Goal: Task Accomplishment & Management: Use online tool/utility

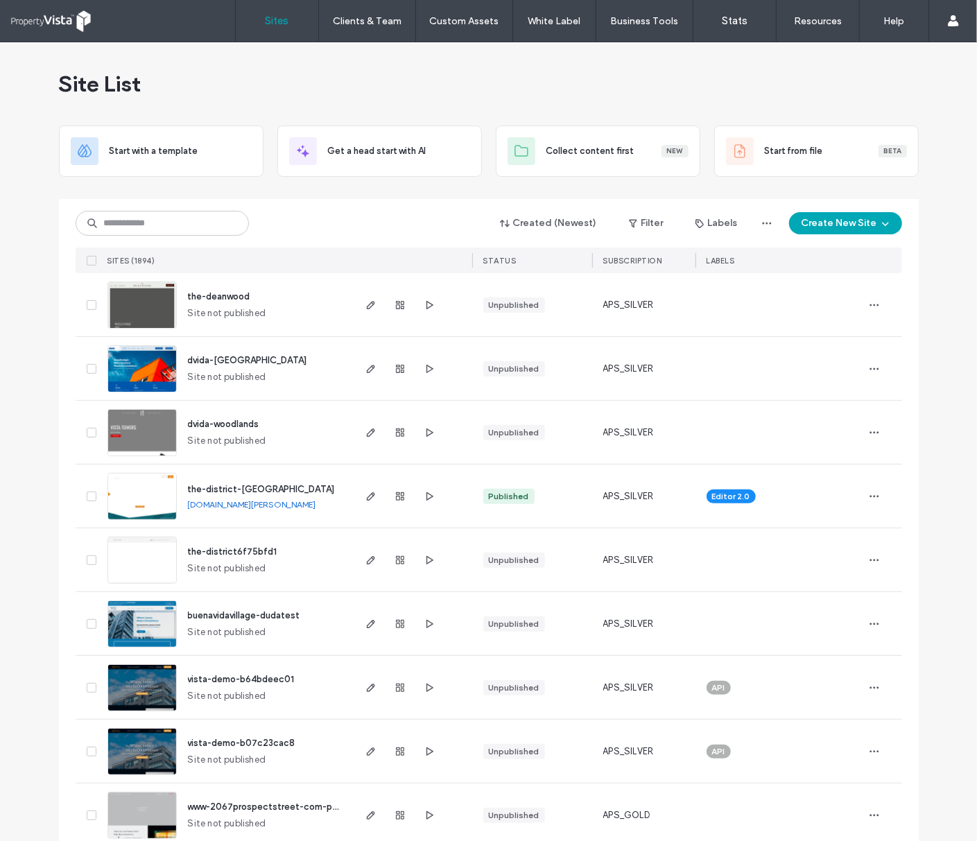
click at [431, 54] on div "Site List" at bounding box center [489, 83] width 860 height 83
click at [366, 497] on use "button" at bounding box center [370, 496] width 8 height 8
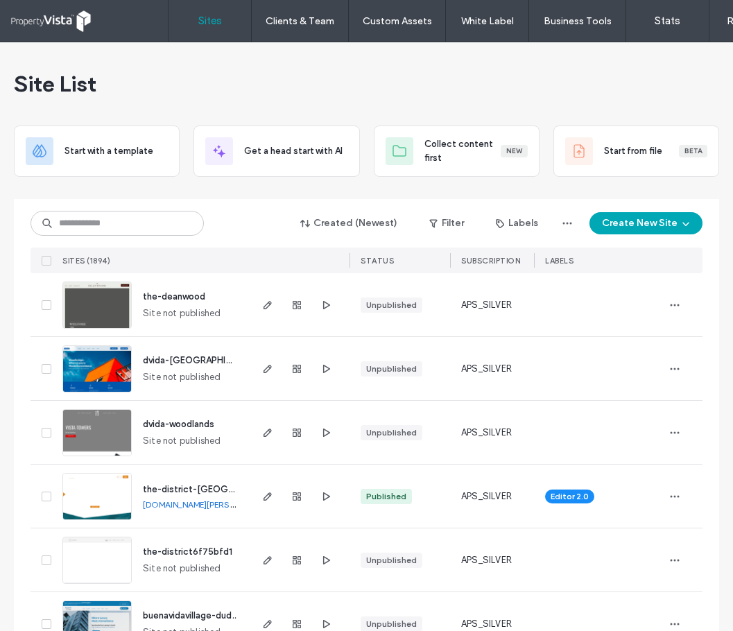
click at [286, 76] on div "Site List" at bounding box center [366, 83] width 705 height 83
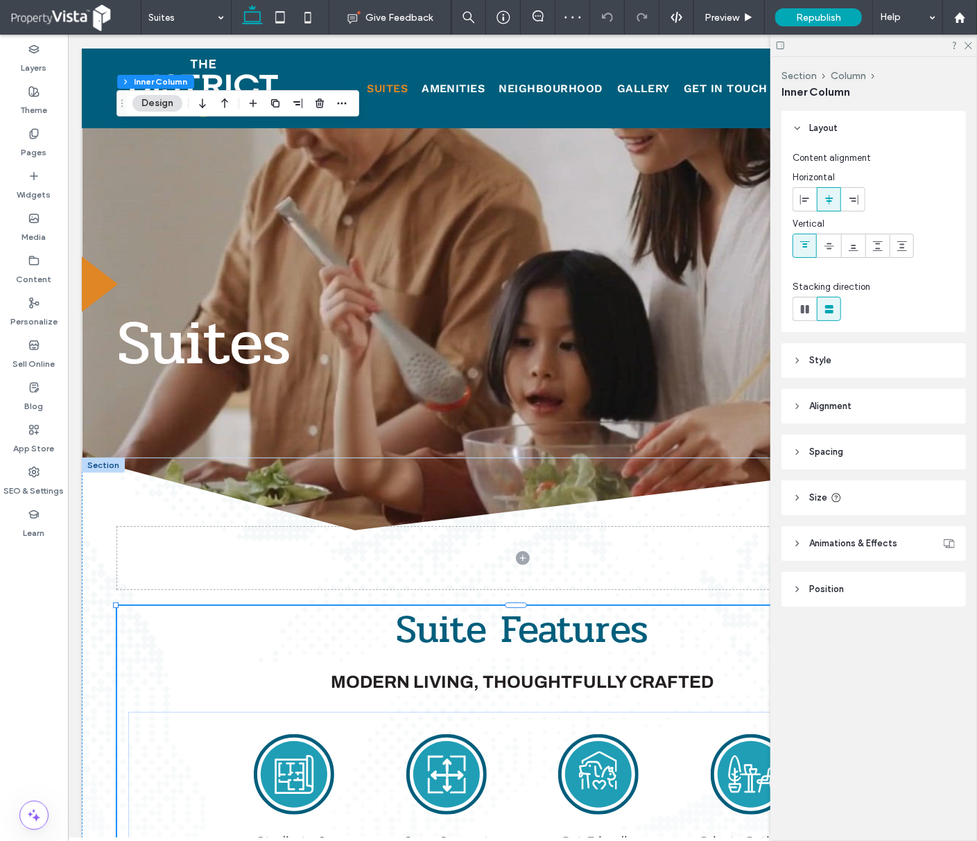
scroll to position [647, 0]
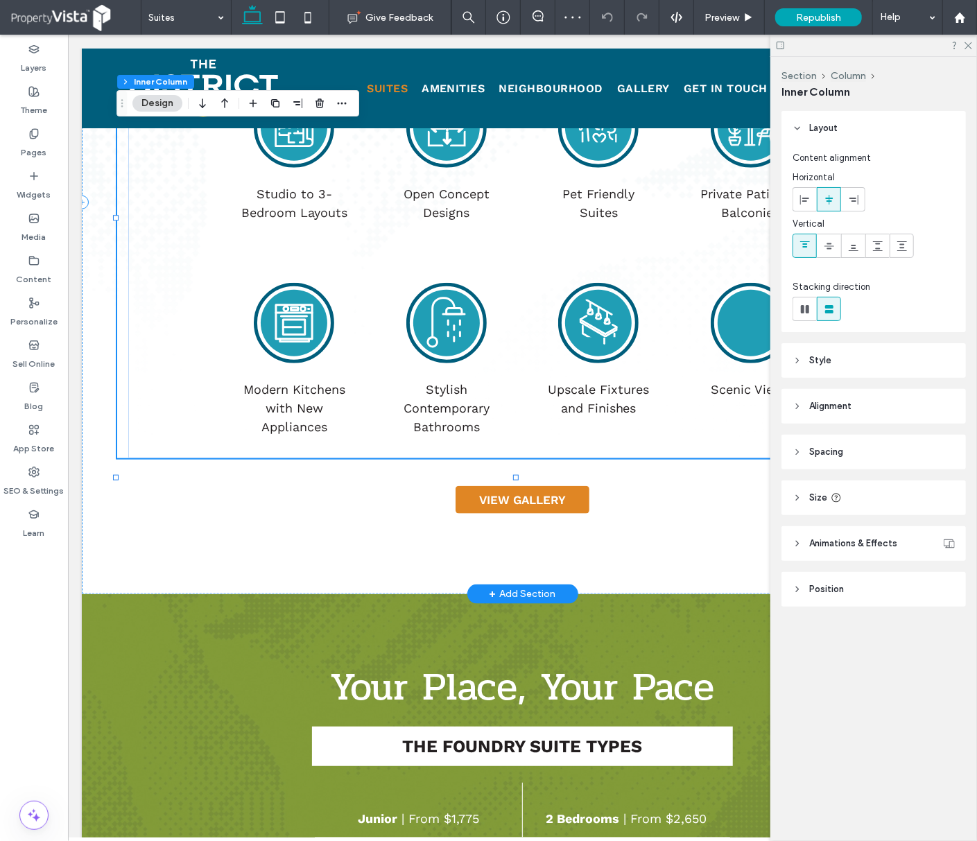
click at [730, 353] on circle at bounding box center [750, 322] width 67 height 67
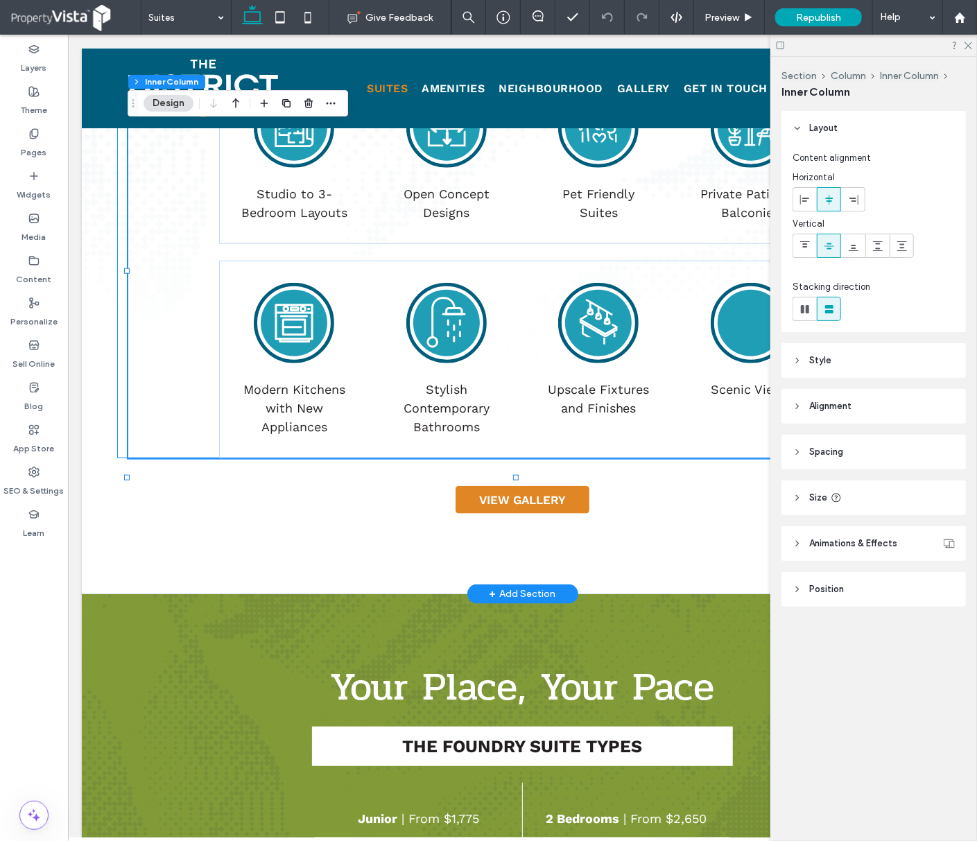
click at [730, 353] on circle at bounding box center [750, 322] width 67 height 67
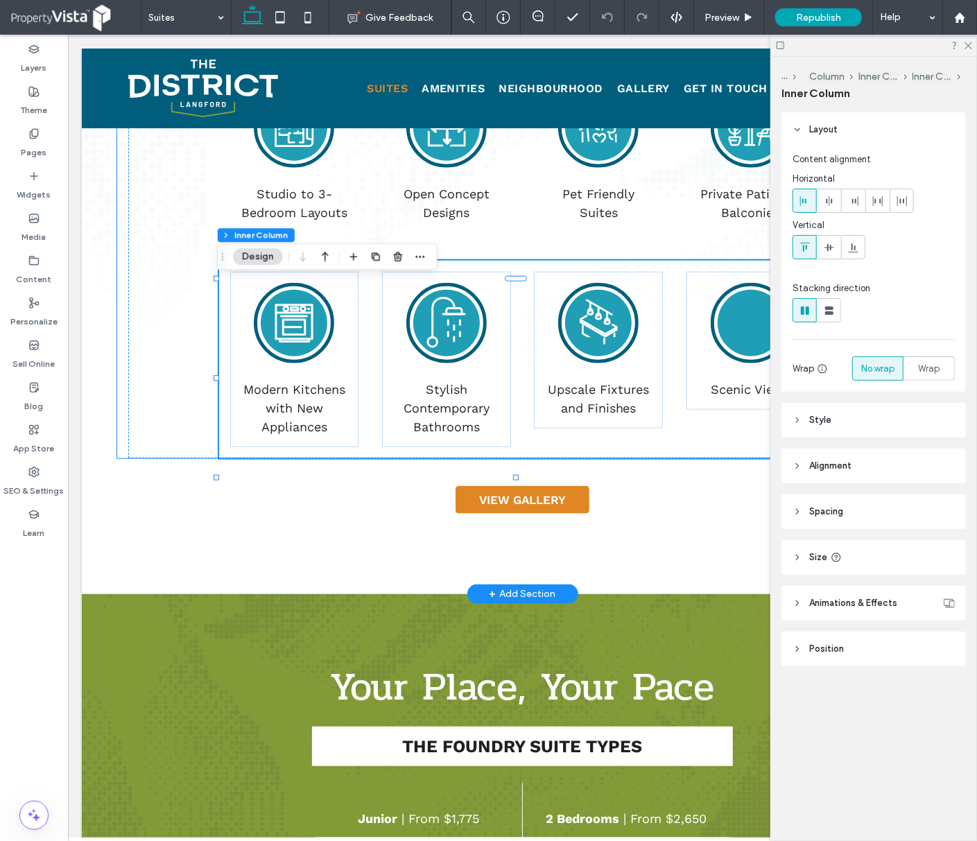
click at [730, 349] on circle at bounding box center [750, 322] width 67 height 67
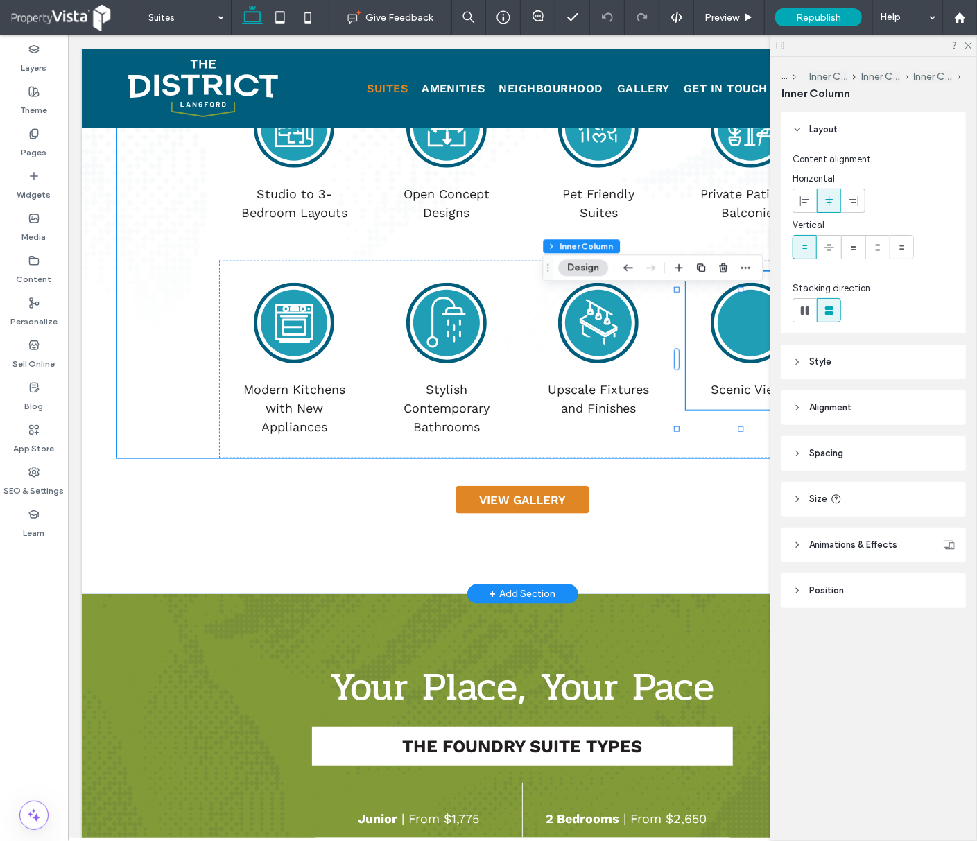
click at [730, 349] on circle at bounding box center [750, 322] width 67 height 67
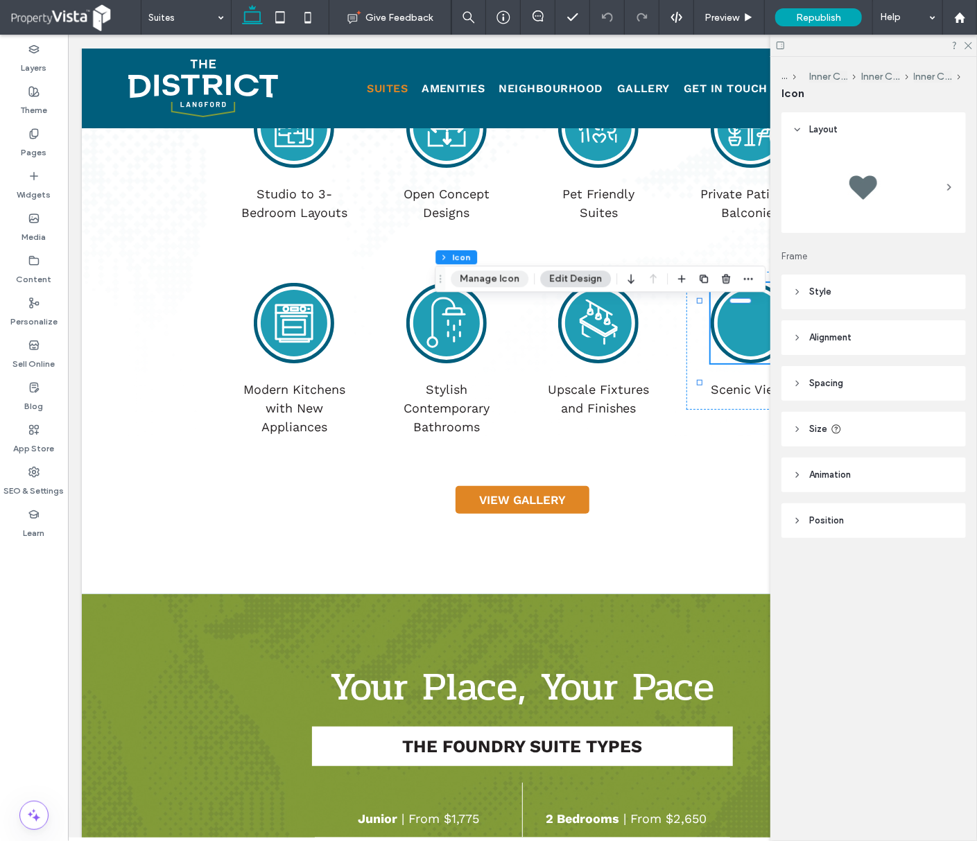
click at [495, 278] on button "Manage Icon" at bounding box center [490, 279] width 78 height 17
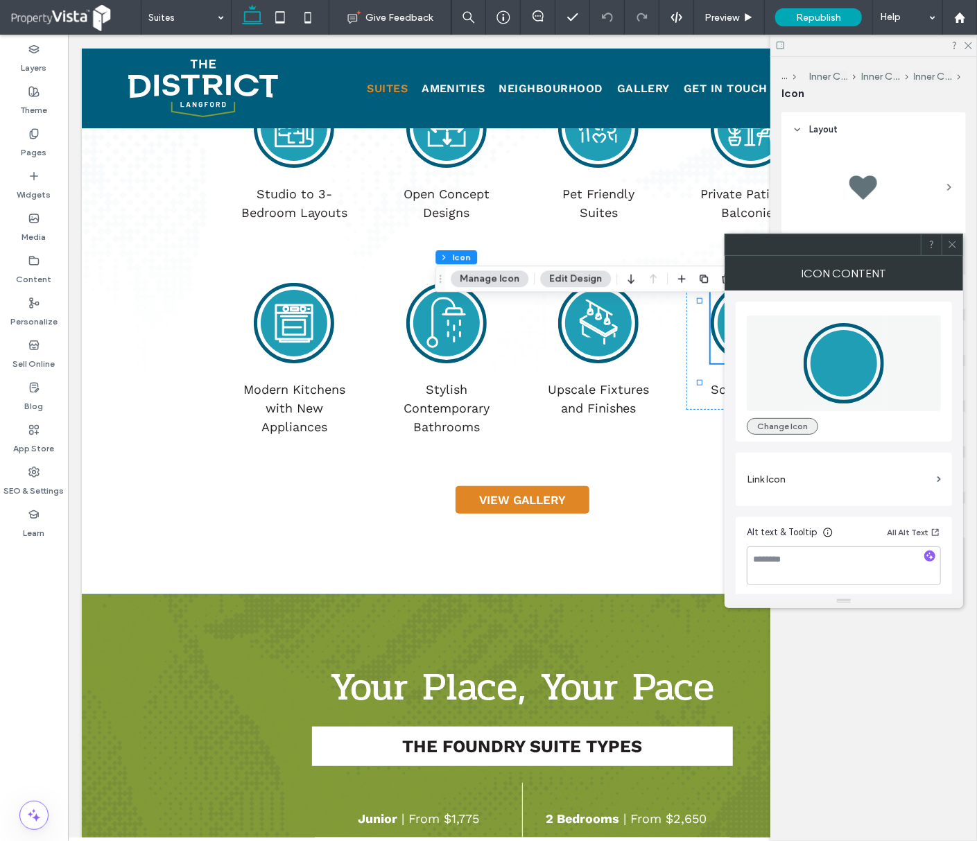
click at [770, 427] on button "Change Icon" at bounding box center [782, 426] width 71 height 17
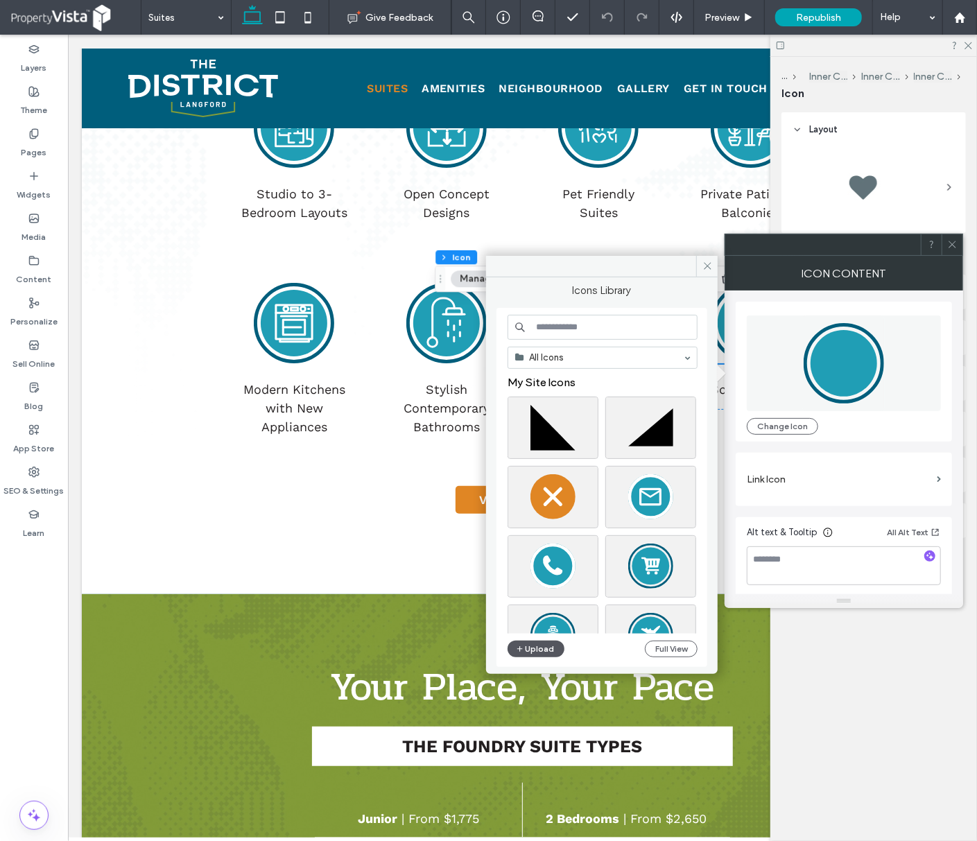
click at [534, 651] on button "Upload" at bounding box center [536, 649] width 57 height 17
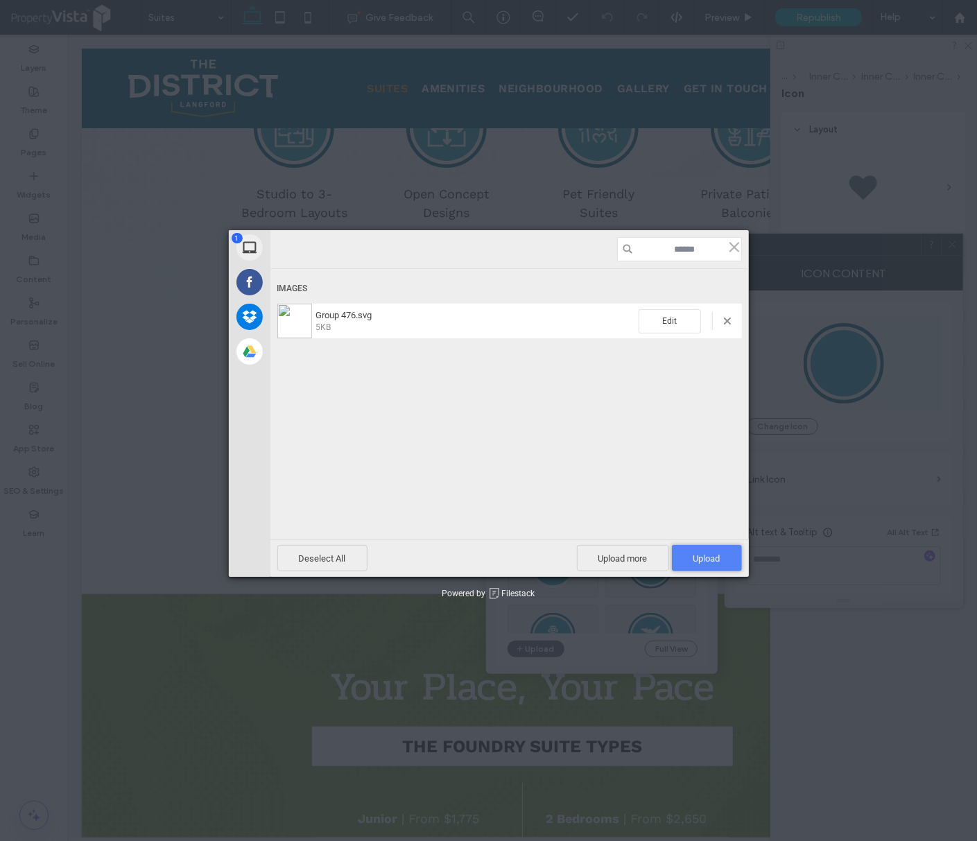
click at [711, 566] on span "Upload 1" at bounding box center [707, 558] width 70 height 26
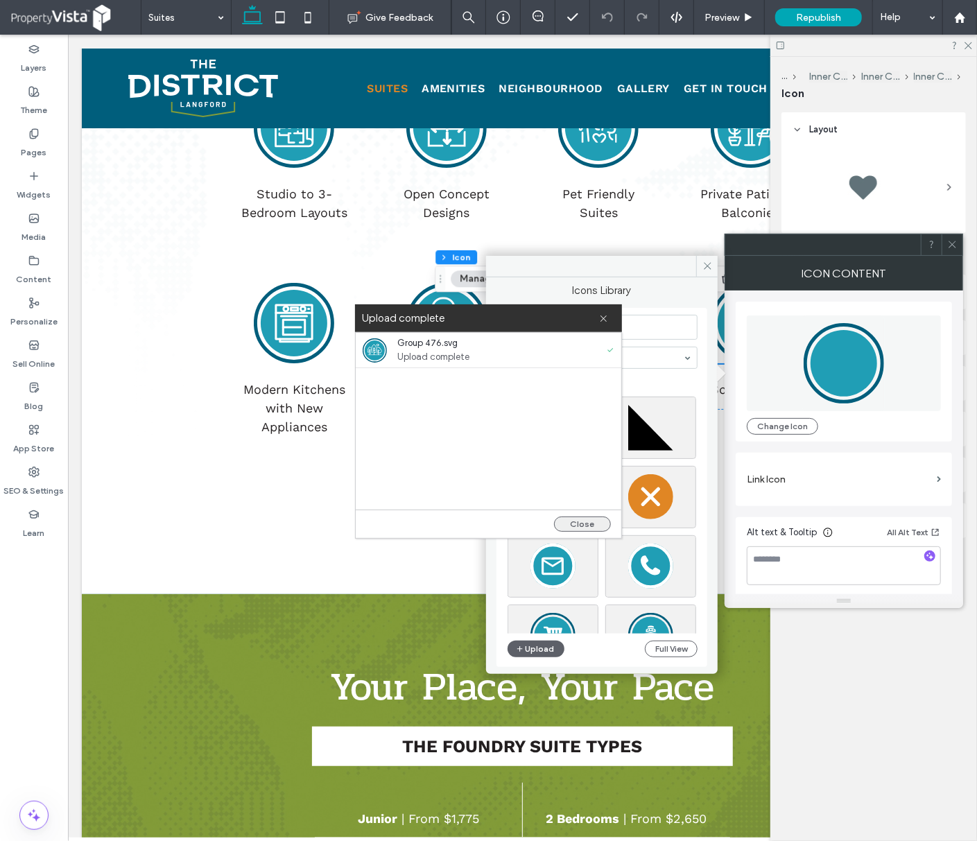
click at [599, 525] on button "Close" at bounding box center [582, 524] width 57 height 15
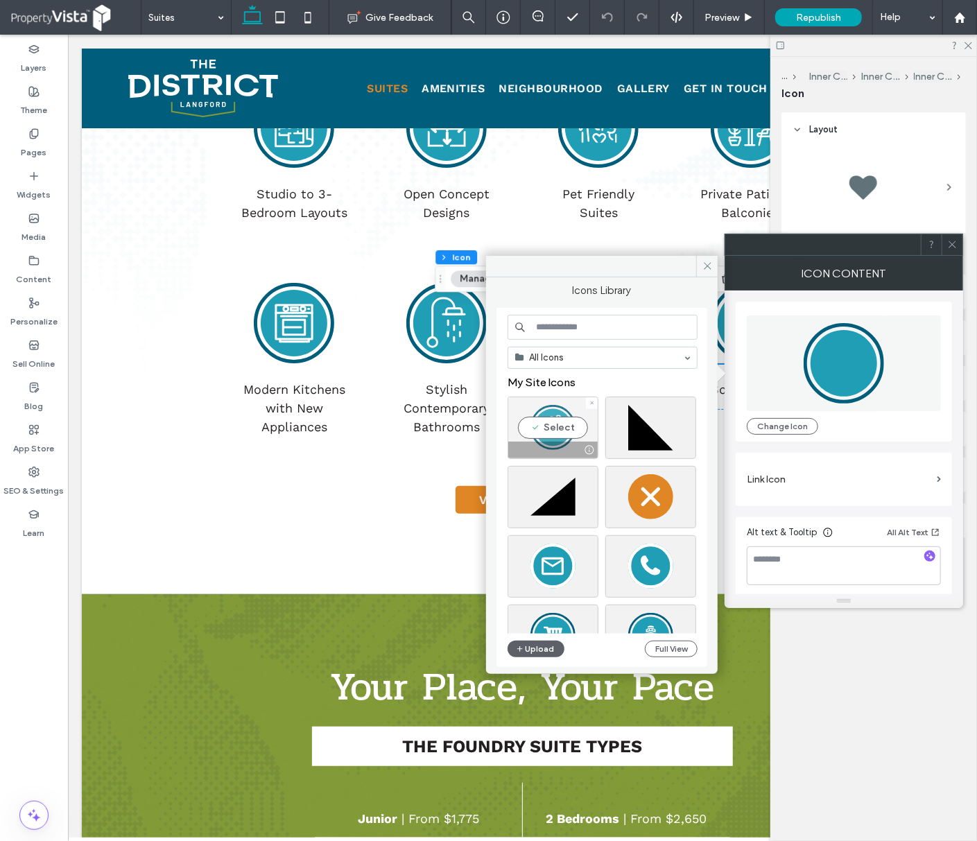
click at [567, 431] on div "Select" at bounding box center [553, 428] width 91 height 62
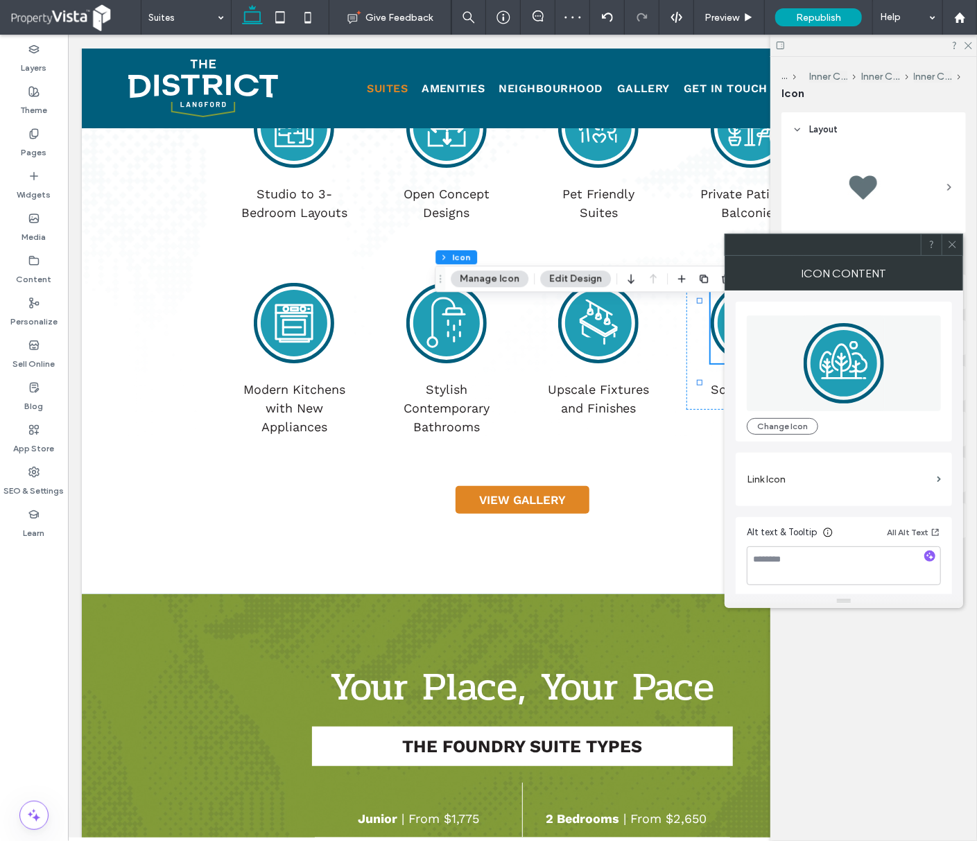
click at [958, 241] on div at bounding box center [952, 244] width 21 height 21
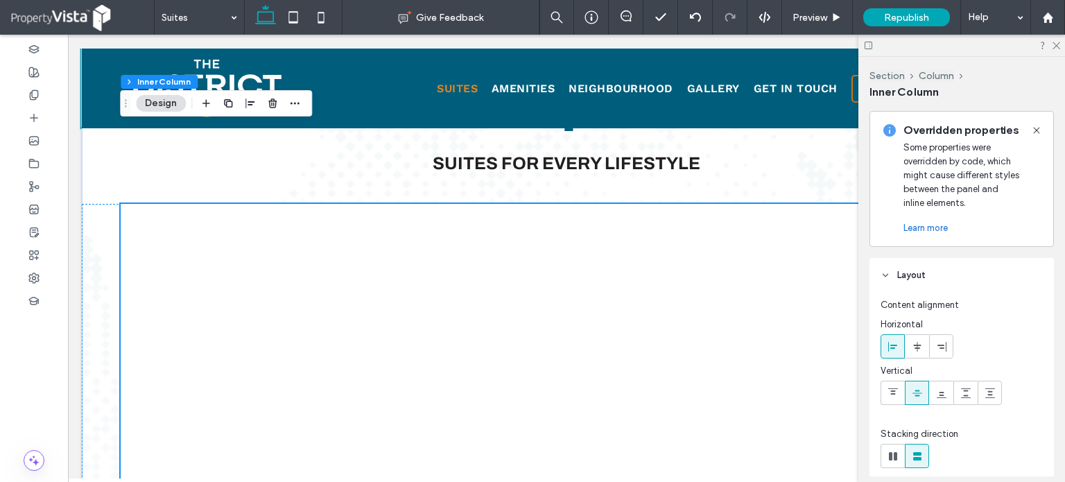
scroll to position [1648, 0]
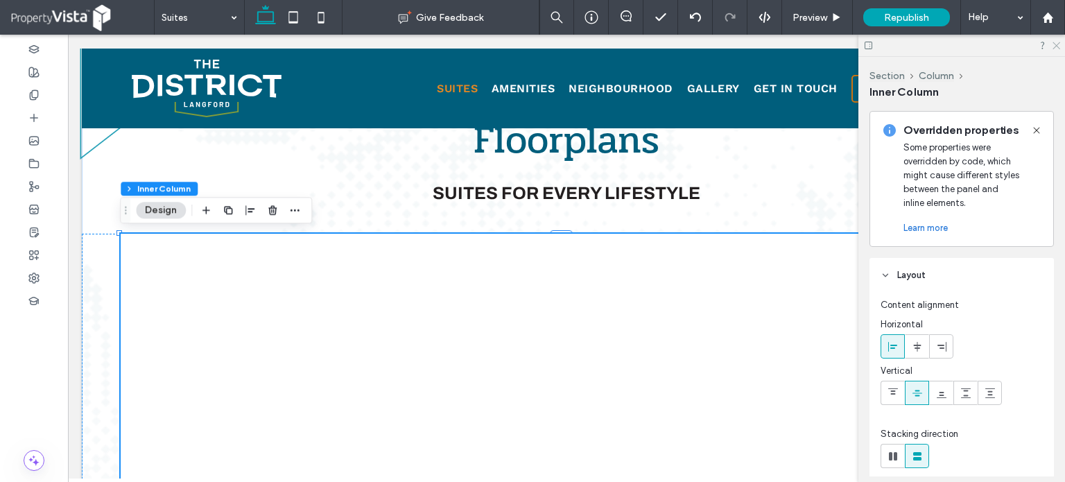
click at [977, 44] on icon at bounding box center [1056, 44] width 9 height 9
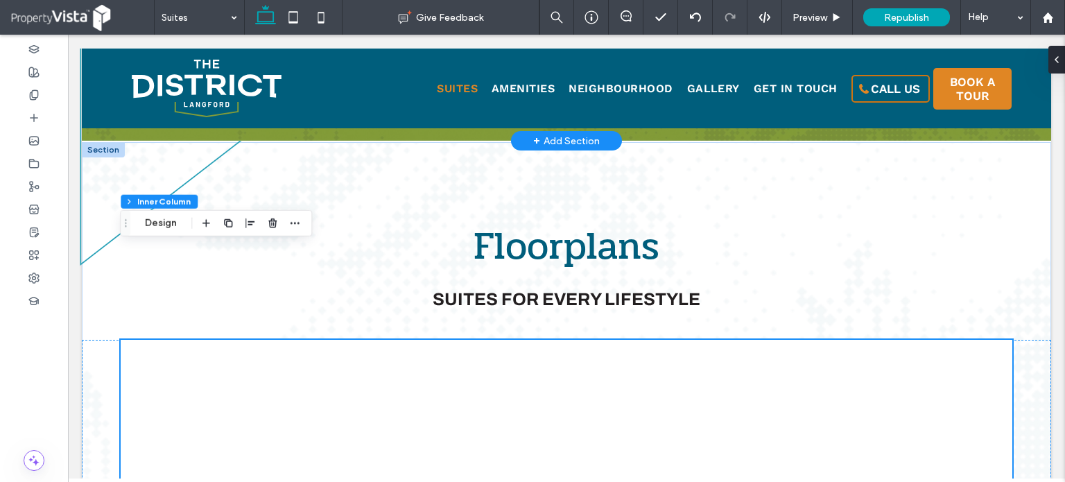
scroll to position [1509, 0]
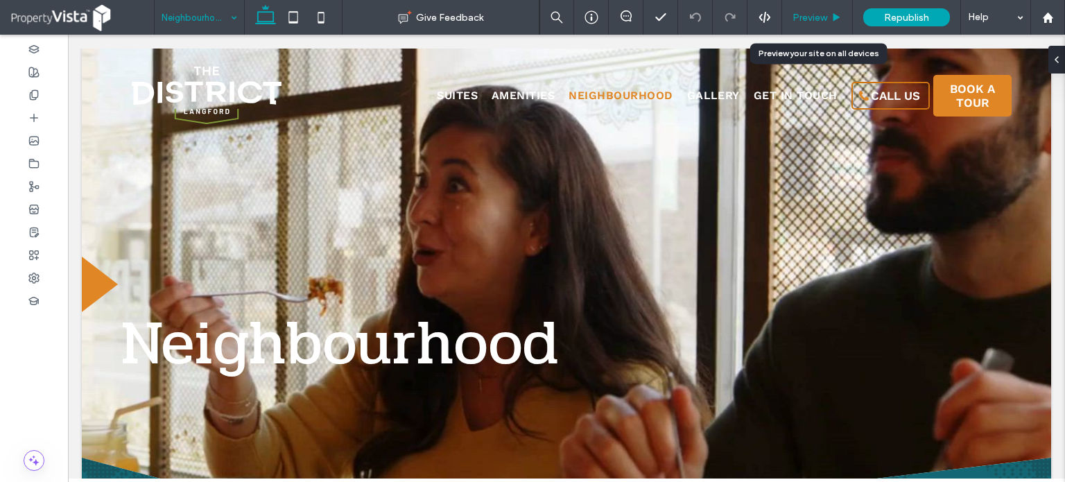
click at [816, 17] on span "Preview" at bounding box center [810, 18] width 35 height 12
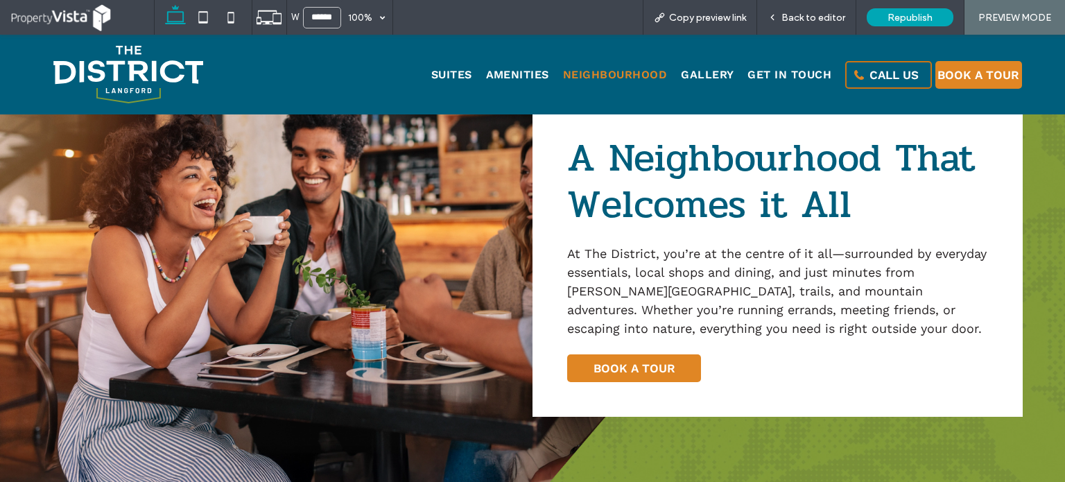
scroll to position [555, 0]
